Goal: Information Seeking & Learning: Compare options

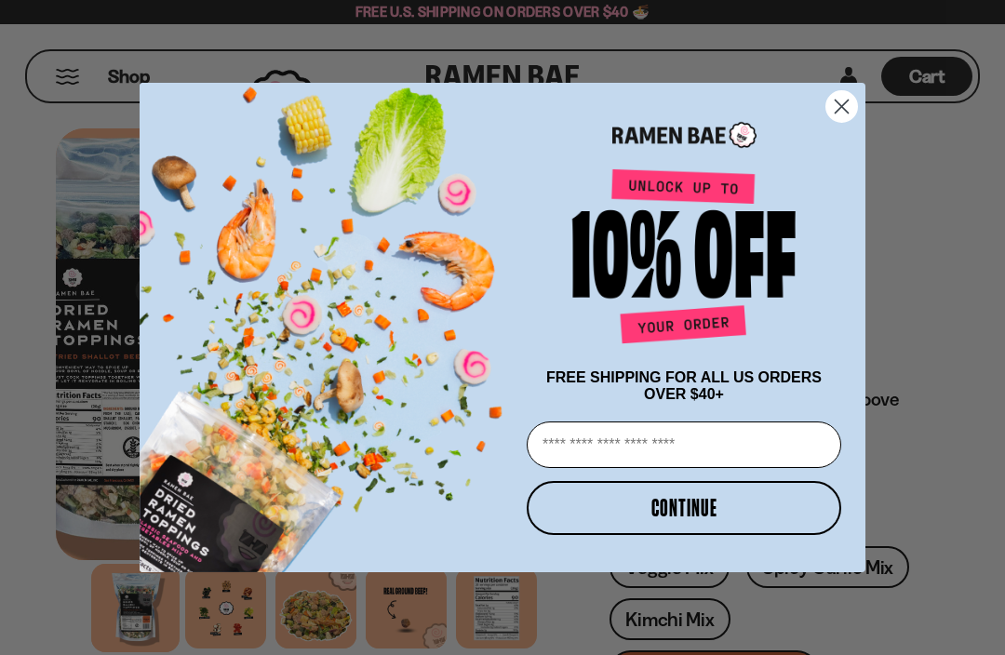
type input "**********"
click at [766, 512] on button "CONTINUE" at bounding box center [684, 508] width 315 height 54
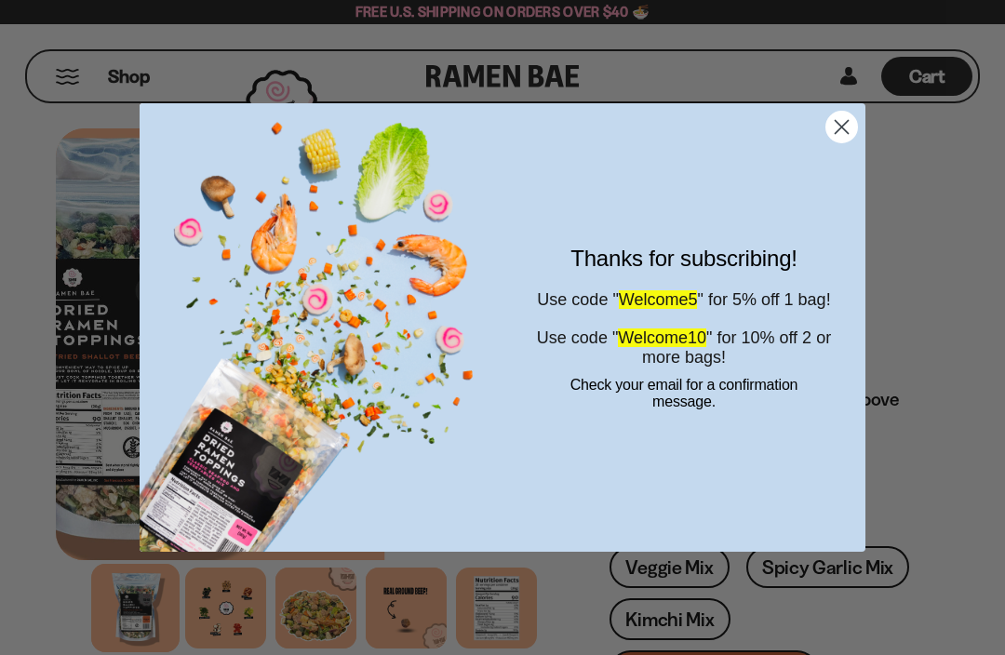
click at [850, 119] on circle "Close dialog" at bounding box center [842, 127] width 31 height 31
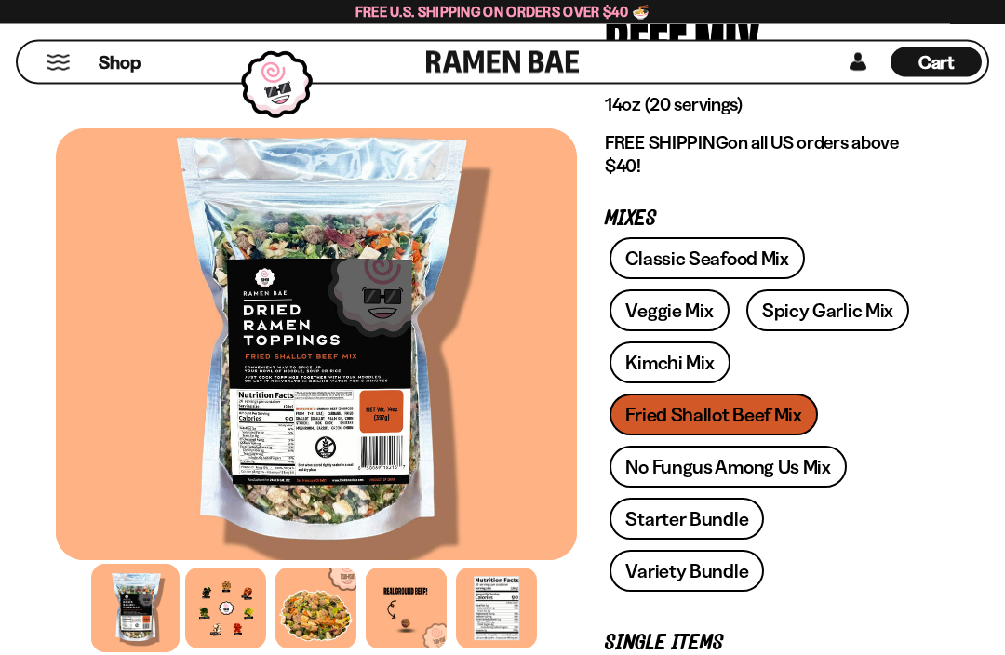
scroll to position [257, 0]
click at [792, 256] on link "Classic Seafood Mix" at bounding box center [707, 258] width 195 height 42
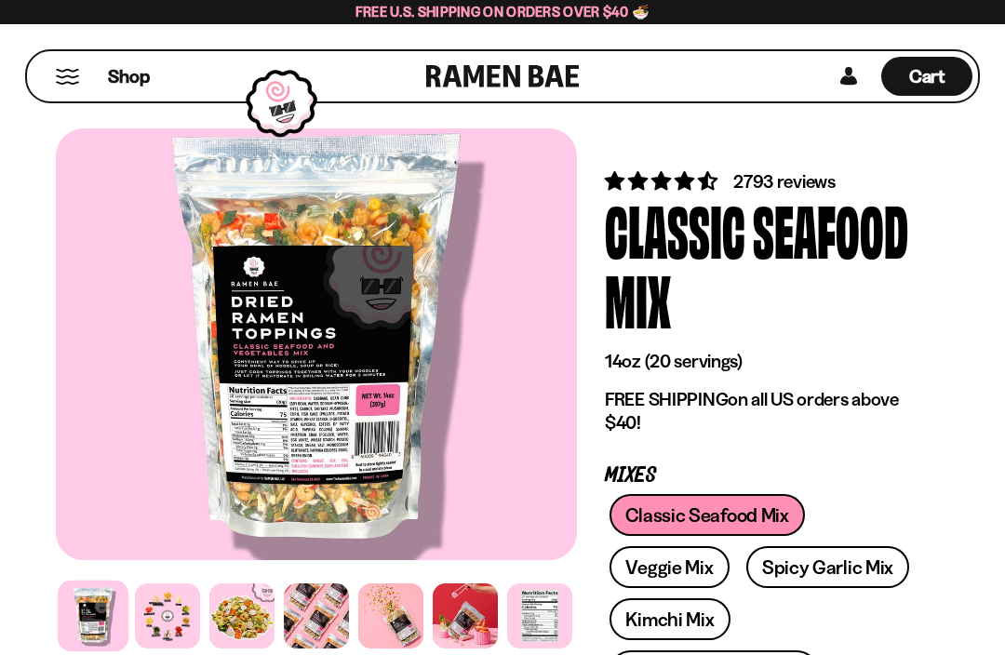
click at [696, 573] on link "Veggie Mix" at bounding box center [669, 567] width 119 height 42
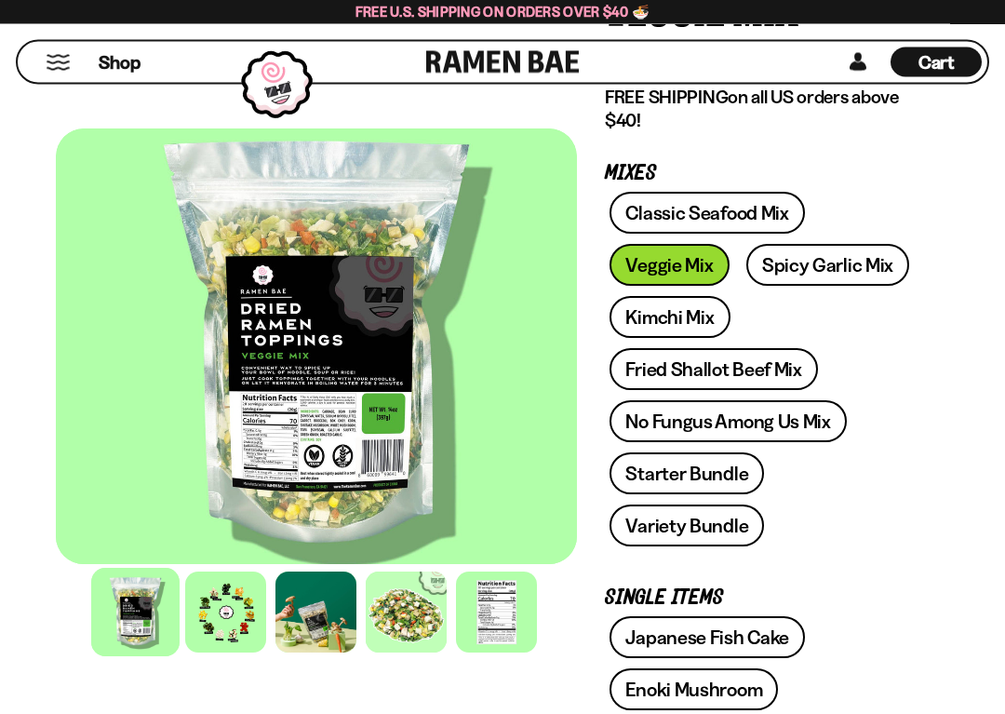
scroll to position [233, 0]
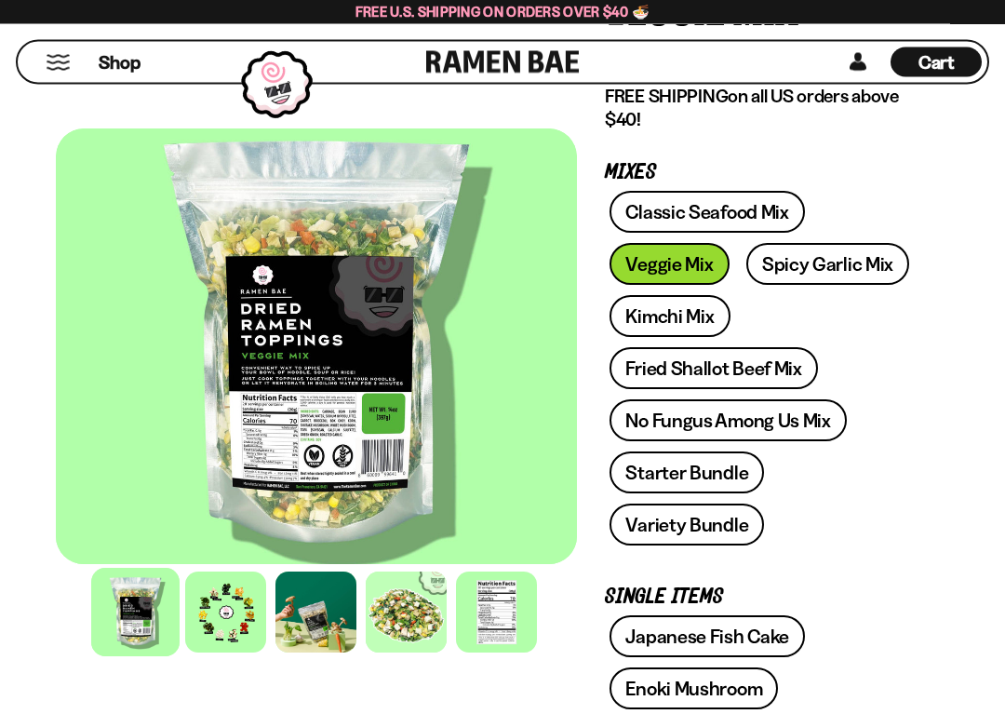
click at [815, 418] on link "No Fungus Among Us Mix" at bounding box center [728, 421] width 236 height 42
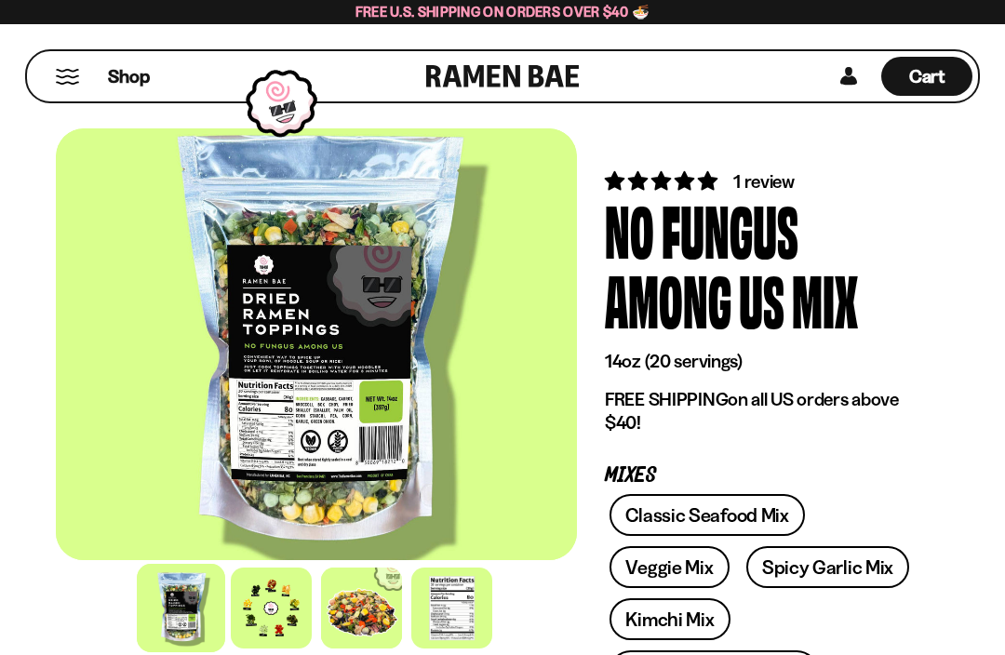
click at [369, 611] on div at bounding box center [361, 608] width 81 height 81
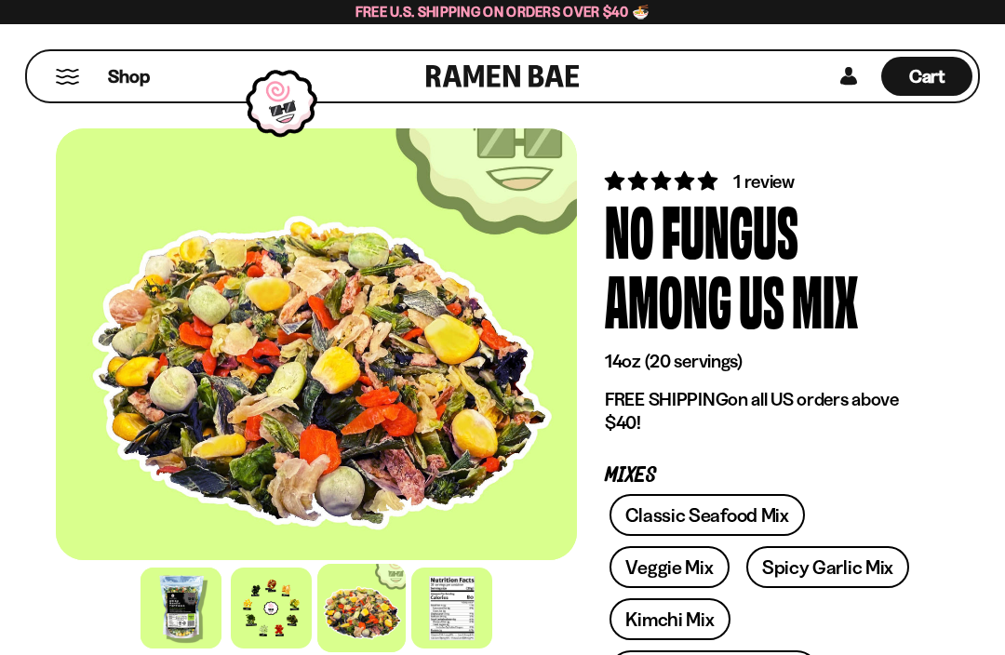
click at [290, 618] on div at bounding box center [271, 608] width 81 height 81
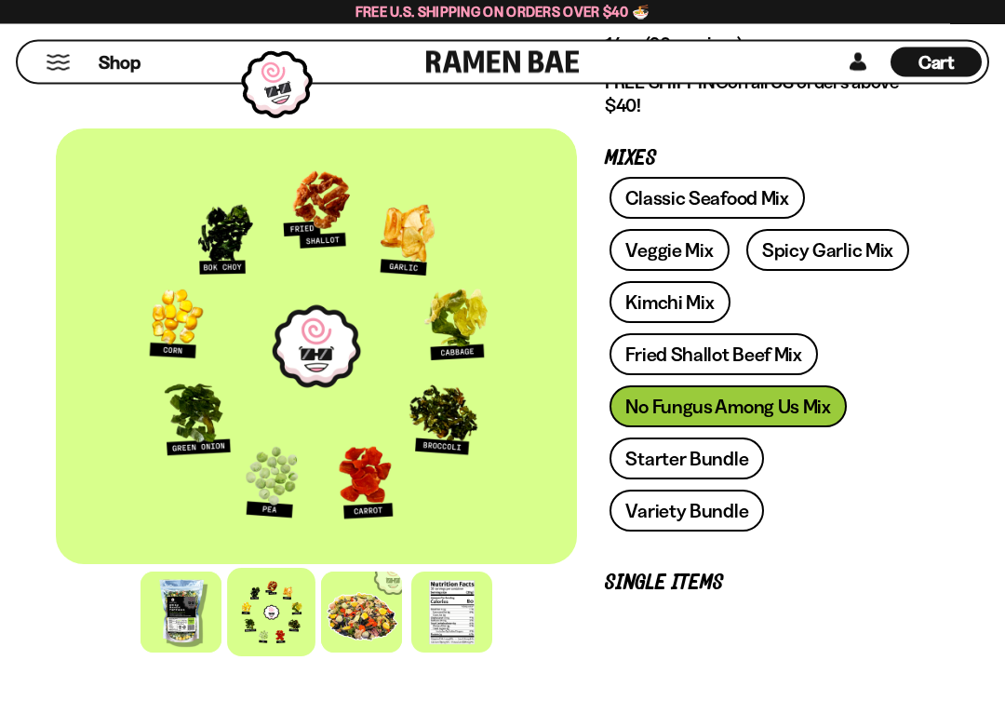
scroll to position [318, 0]
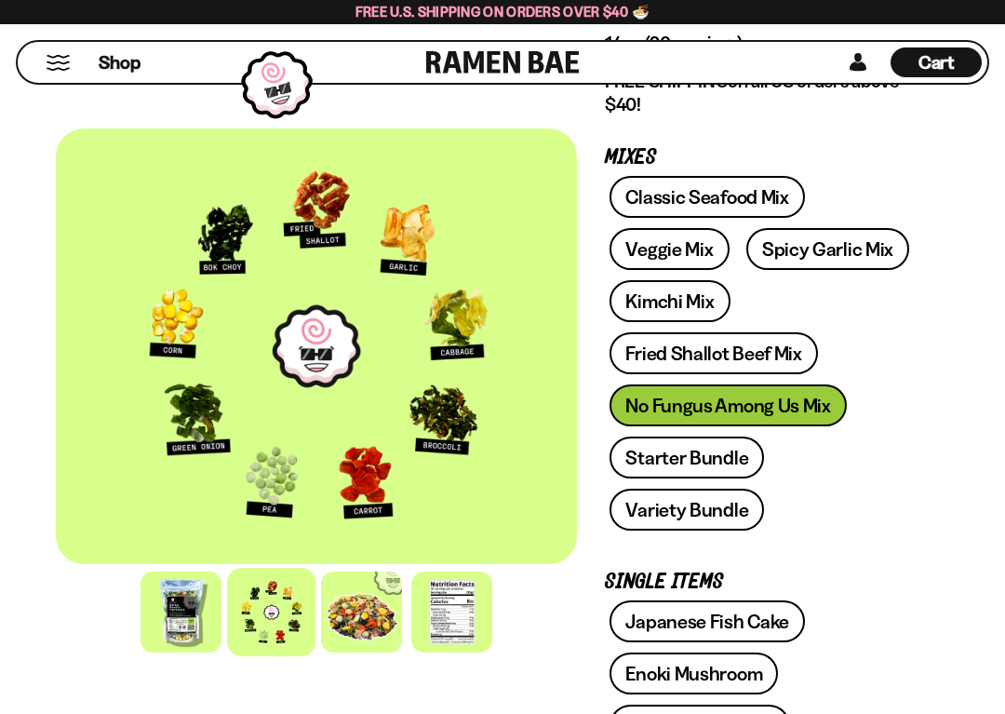
click at [721, 462] on link "Starter Bundle" at bounding box center [687, 458] width 155 height 42
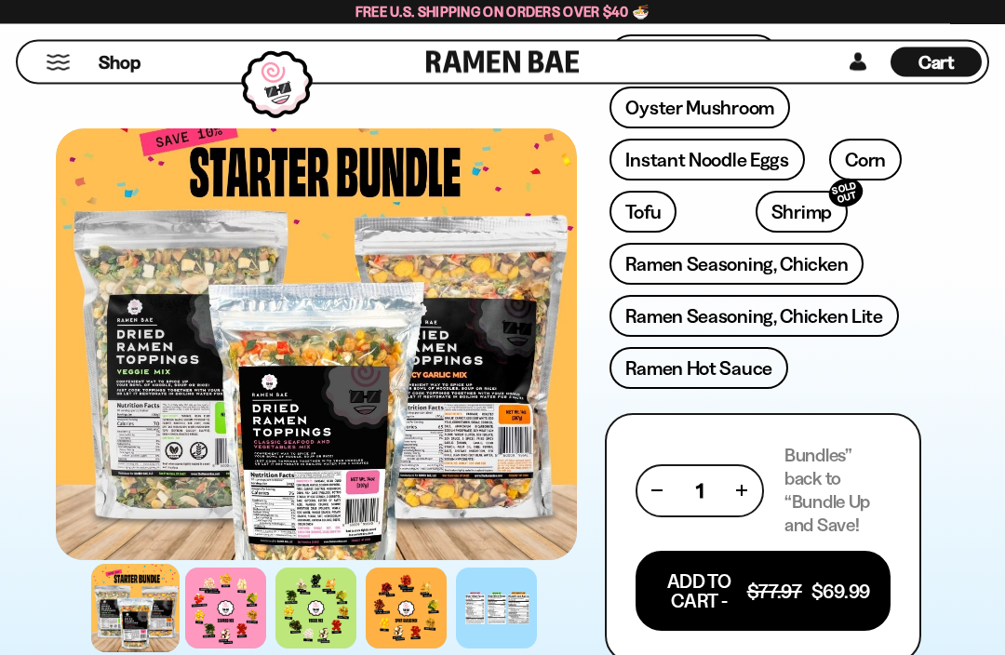
scroll to position [863, 0]
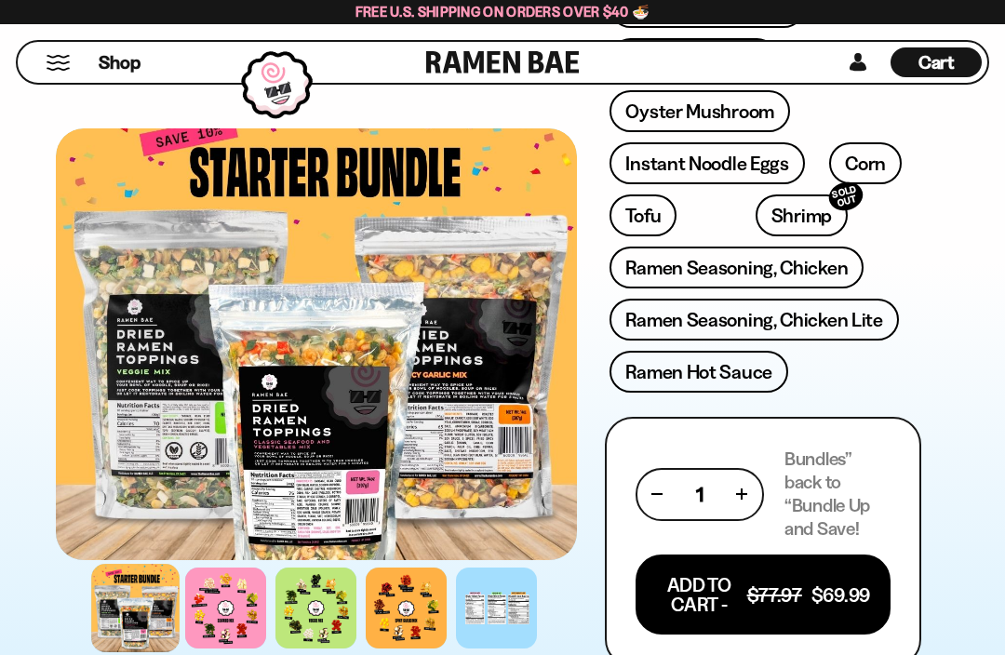
click at [835, 258] on link "Ramen Seasoning, Chicken" at bounding box center [737, 268] width 254 height 42
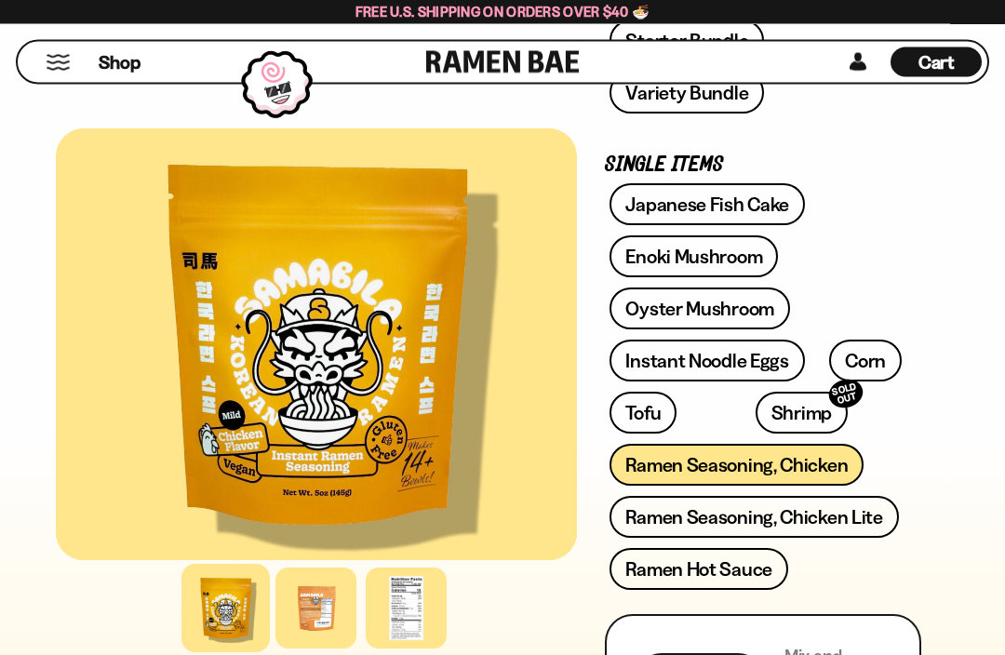
scroll to position [805, 0]
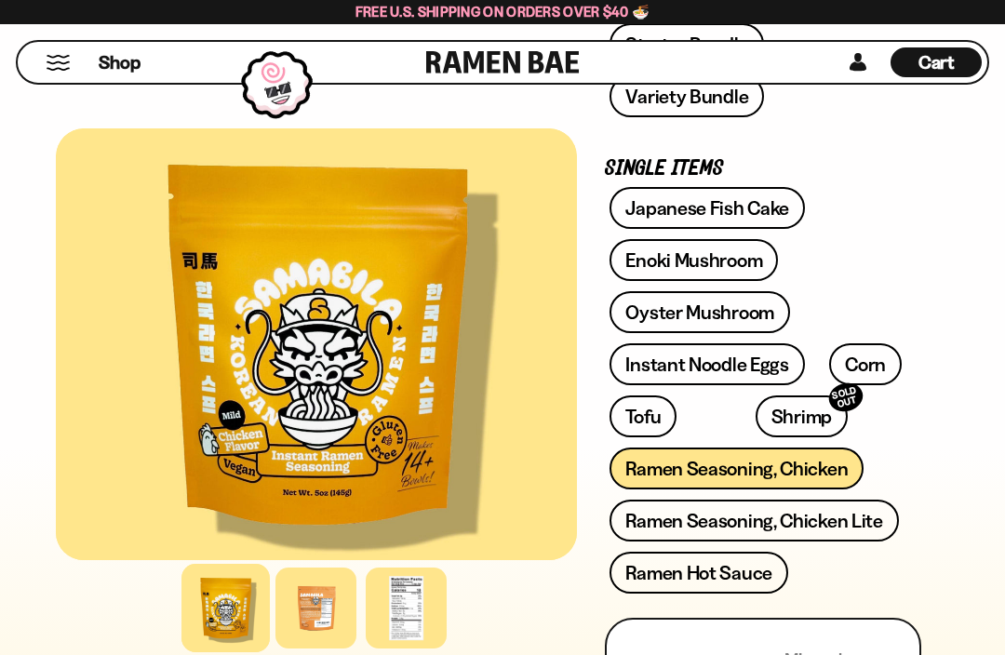
click at [762, 362] on link "Instant Noodle Eggs" at bounding box center [707, 365] width 195 height 42
